Goal: Task Accomplishment & Management: Use online tool/utility

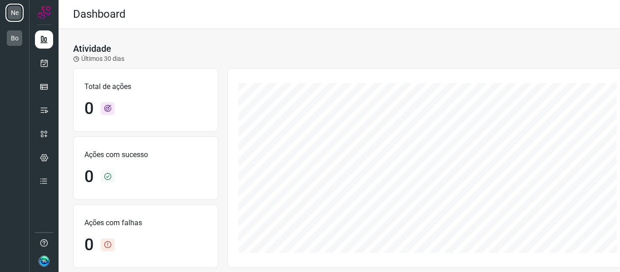
drag, startPoint x: 22, startPoint y: 70, endPoint x: 13, endPoint y: 66, distance: 10.4
click at [13, 66] on div "Ne Bo" at bounding box center [15, 136] width 30 height 272
click at [41, 63] on icon at bounding box center [44, 63] width 10 height 9
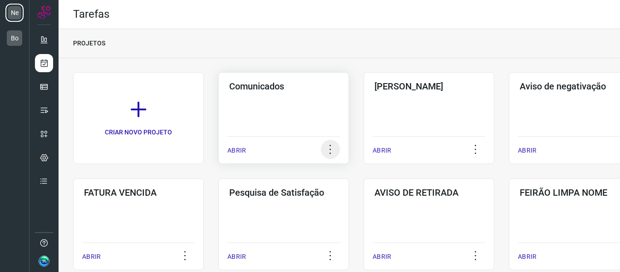
scroll to position [45, 0]
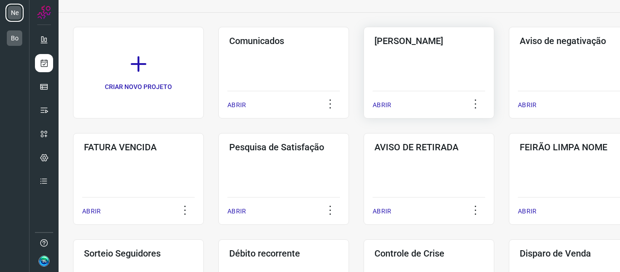
click at [509, 66] on div "Pós Serviço ABRIR" at bounding box center [574, 73] width 131 height 92
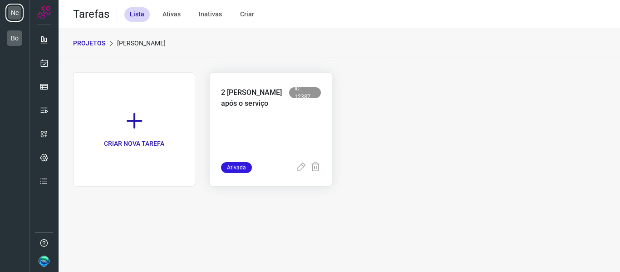
click at [266, 118] on p at bounding box center [270, 139] width 99 height 45
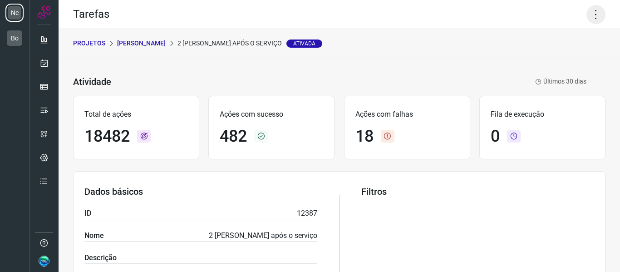
click at [594, 18] on icon at bounding box center [595, 14] width 19 height 19
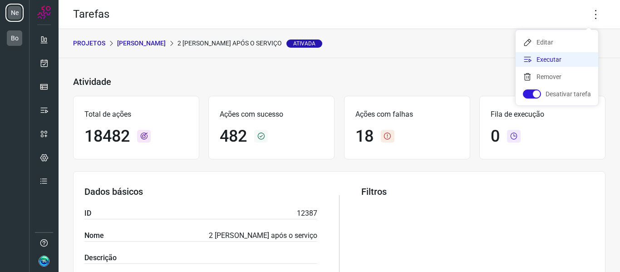
click at [531, 63] on icon at bounding box center [527, 59] width 9 height 9
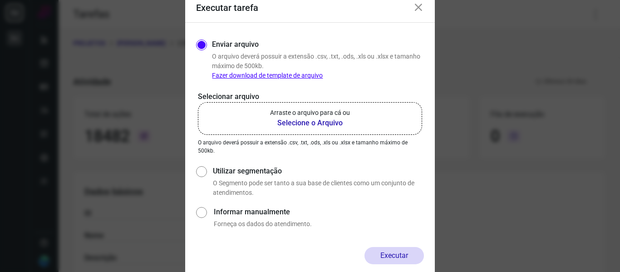
click at [278, 124] on b "Selecione o Arquivo" at bounding box center [310, 123] width 80 height 11
click at [0, 0] on input "Arraste o arquivo para cá ou Selecione o Arquivo" at bounding box center [0, 0] width 0 height 0
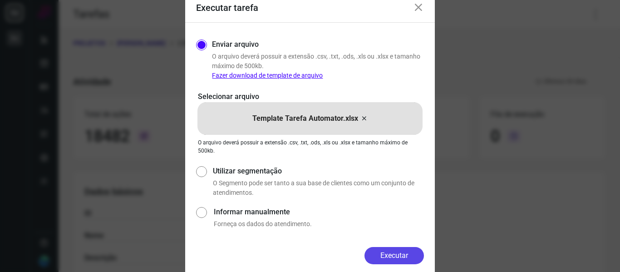
click at [391, 255] on button "Executar" at bounding box center [393, 255] width 59 height 17
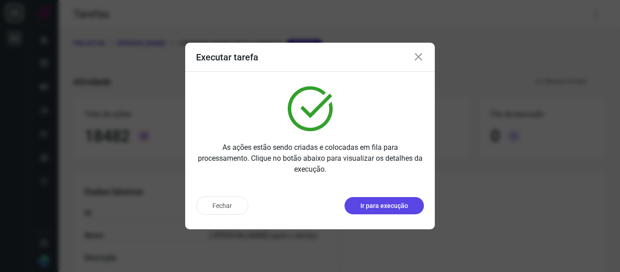
click at [365, 206] on p "Ir para execução" at bounding box center [384, 206] width 48 height 10
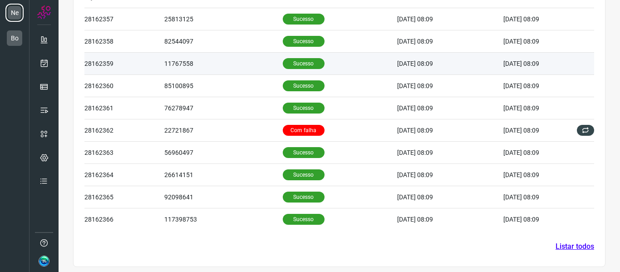
scroll to position [326, 0]
